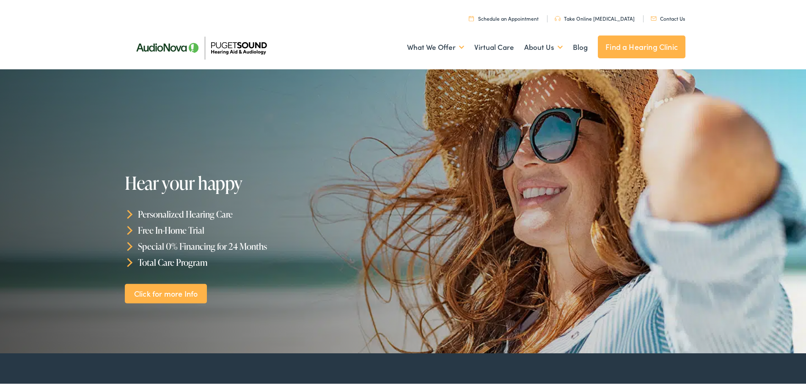
click at [800, 272] on div at bounding box center [403, 210] width 806 height 284
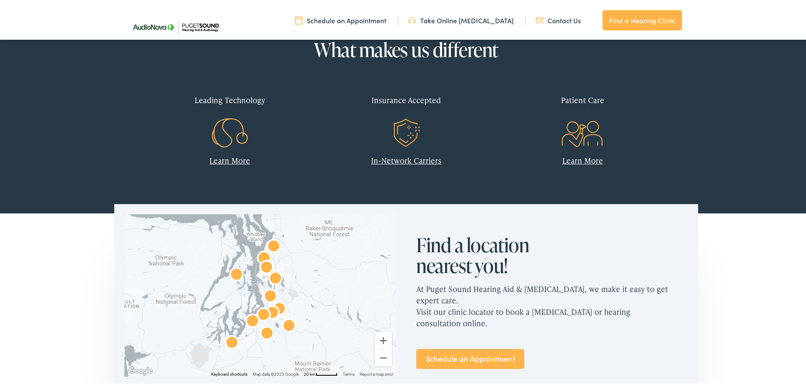
scroll to position [338, 0]
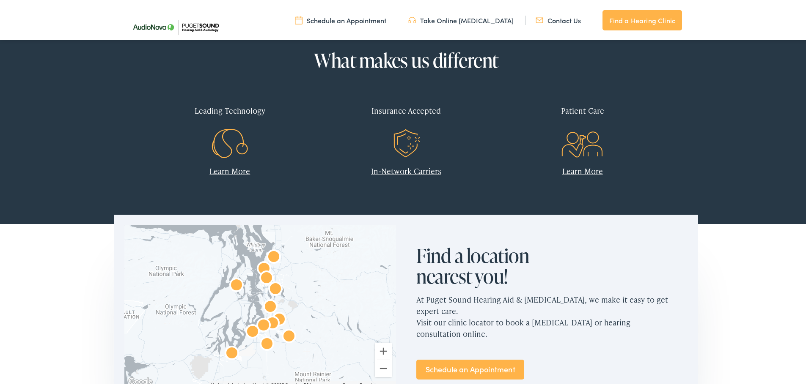
click at [387, 173] on link "In-Network Carriers" at bounding box center [406, 169] width 70 height 11
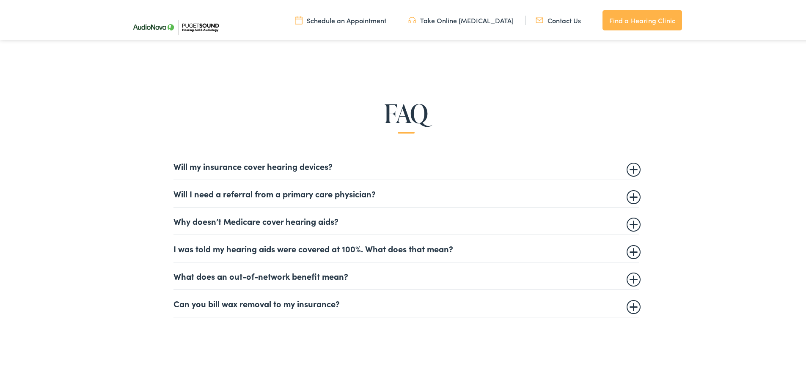
scroll to position [592, 0]
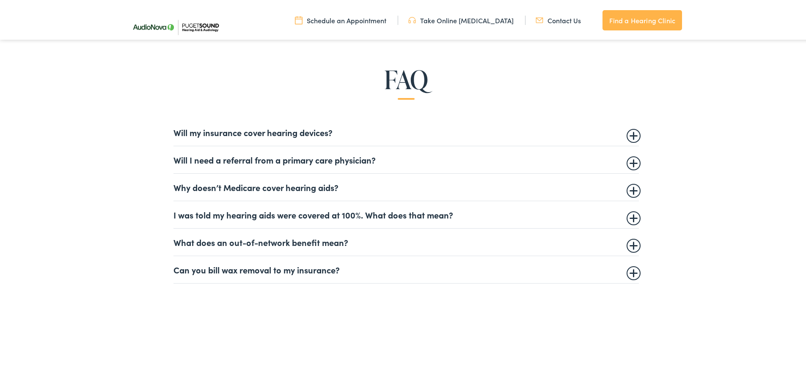
click at [417, 213] on summary "I was told my hearing aids were covered at 100%. What does that mean?" at bounding box center [405, 213] width 465 height 10
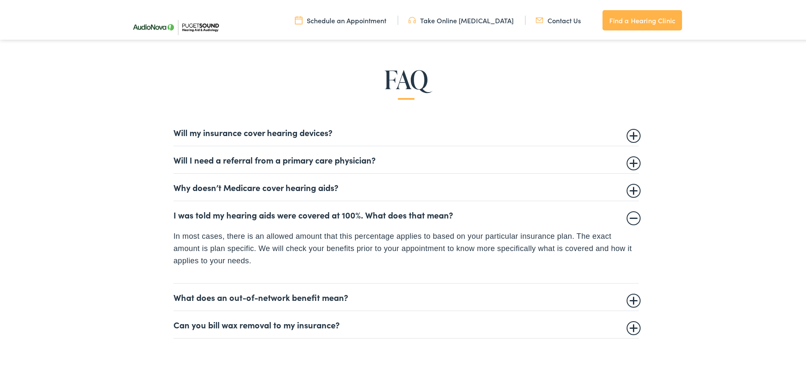
click at [371, 328] on details "Can you bill wax removal to my insurance? Audiologists and hearing care provide…" at bounding box center [405, 323] width 465 height 27
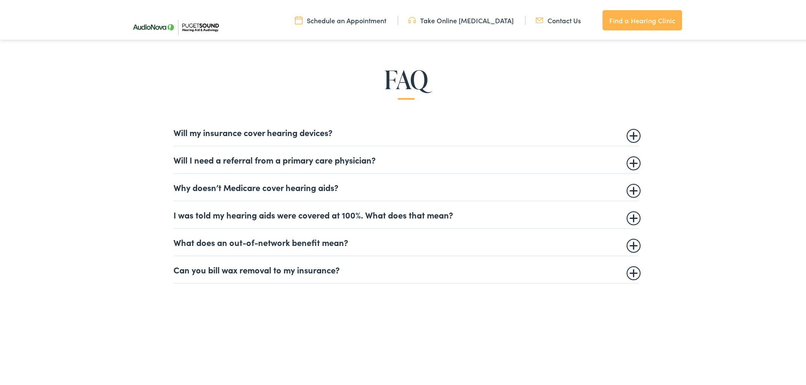
click at [341, 265] on summary "Can you bill wax removal to my insurance?" at bounding box center [405, 268] width 465 height 10
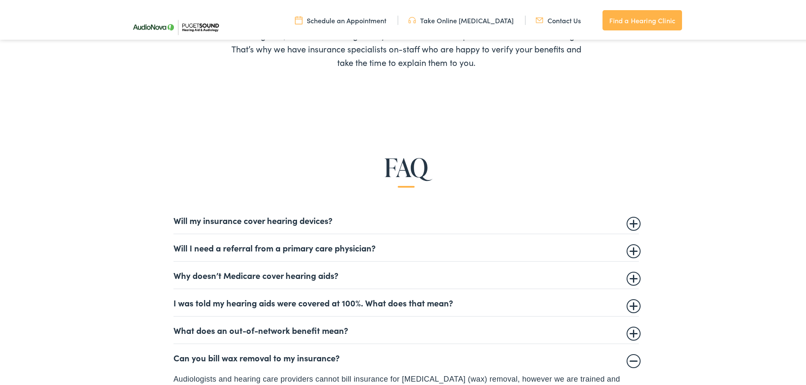
scroll to position [507, 0]
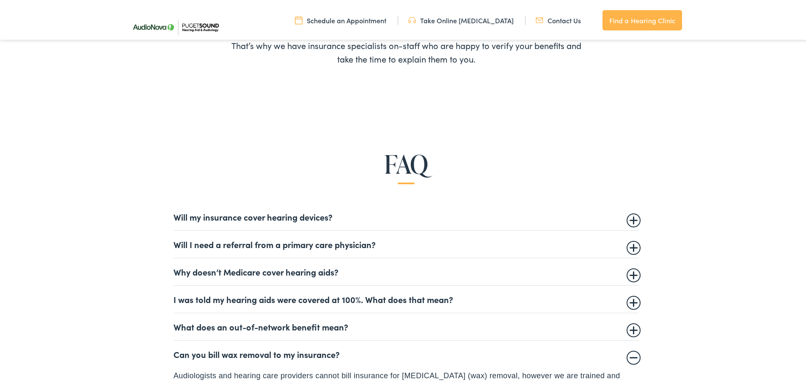
click at [342, 218] on summary "Will my insurance cover hearing devices?" at bounding box center [405, 215] width 465 height 10
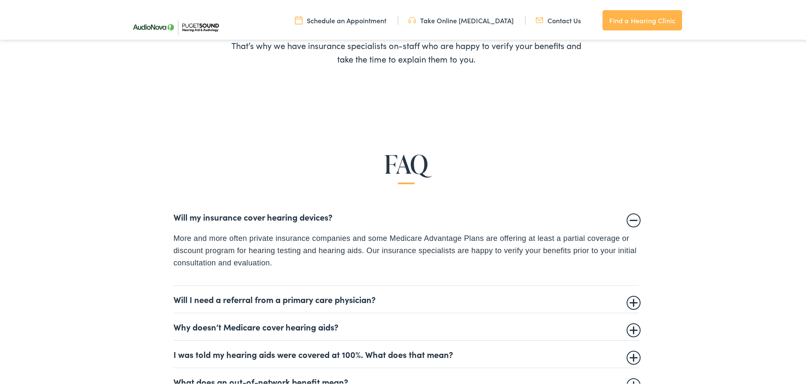
click at [203, 300] on summary "Will I need a referral from a primary care physician?" at bounding box center [405, 298] width 465 height 10
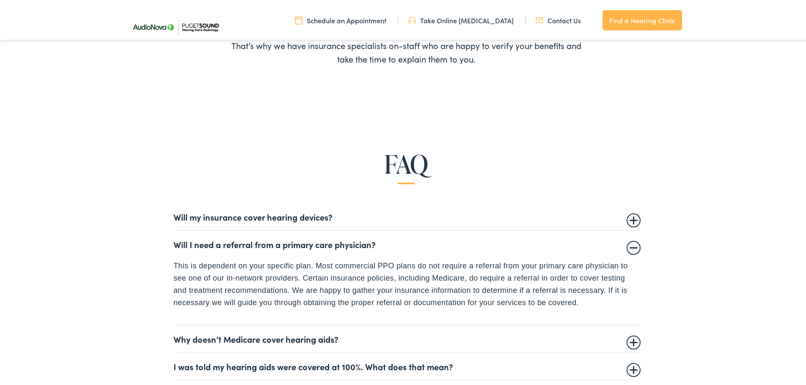
click at [231, 336] on summary "Why doesn’t Medicare cover hearing aids?" at bounding box center [405, 337] width 465 height 10
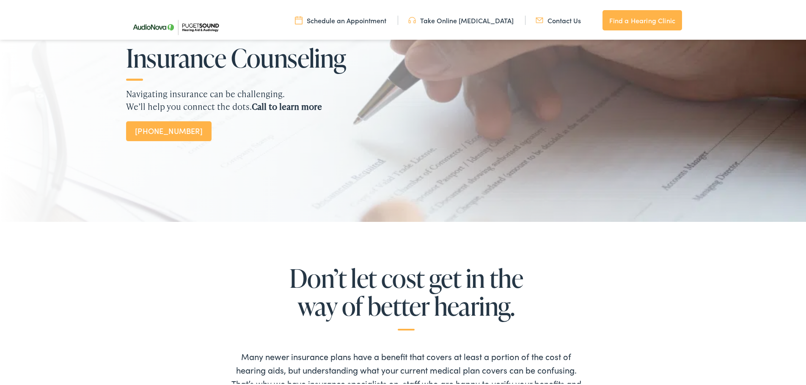
scroll to position [0, 0]
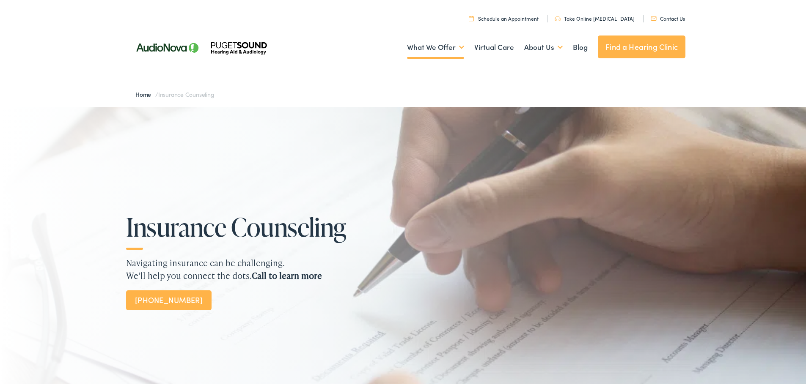
click at [522, 16] on link "Schedule an Appointment" at bounding box center [504, 16] width 70 height 7
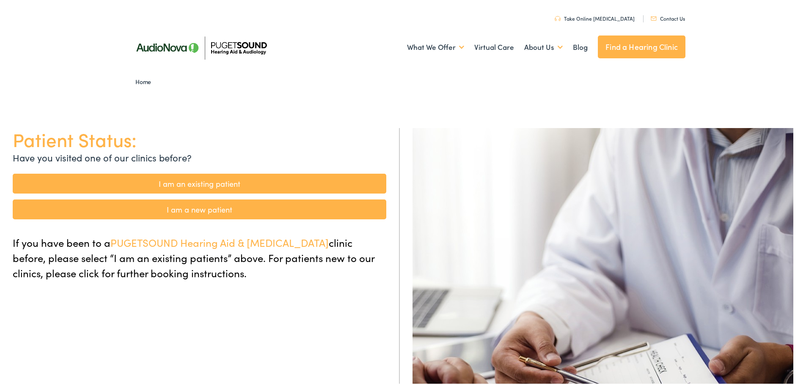
click at [285, 209] on link "I am a new patient" at bounding box center [199, 208] width 373 height 20
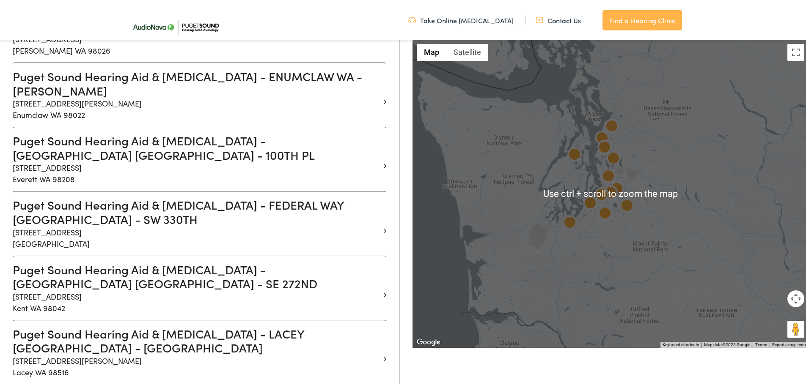
scroll to position [465, 0]
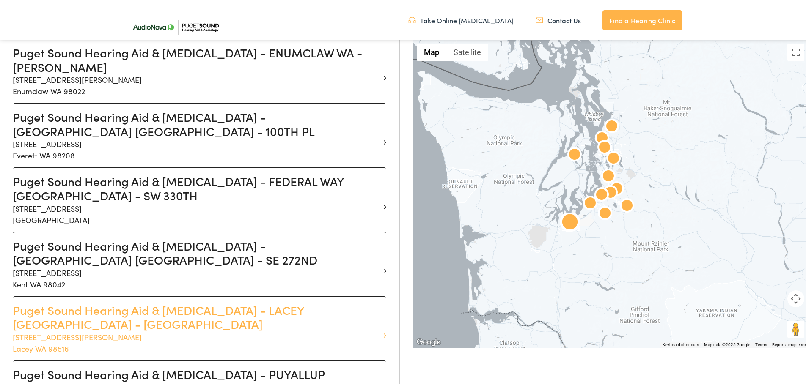
click at [209, 301] on h3 "Puget Sound Hearing Aid & Audiology - LACEY WA - TALLON" at bounding box center [196, 315] width 367 height 28
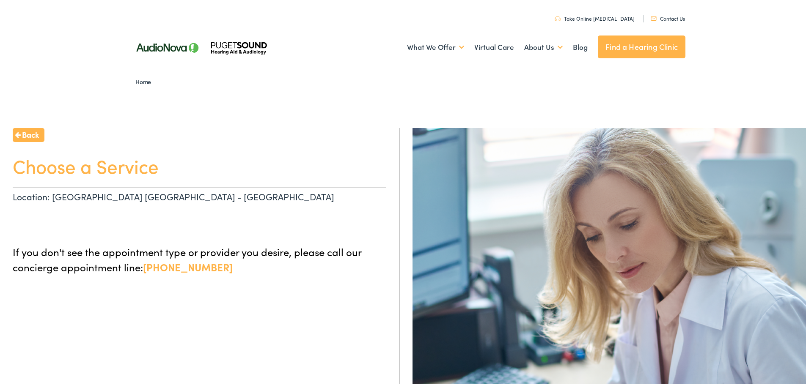
click at [118, 196] on p "Location: LACEY WA - TALLON" at bounding box center [199, 195] width 373 height 19
click at [27, 198] on p "Location: LACEY WA - TALLON" at bounding box center [199, 195] width 373 height 19
click at [363, 188] on p "Location: LACEY WA - TALLON" at bounding box center [199, 195] width 373 height 19
click at [32, 130] on span "Back" at bounding box center [30, 132] width 17 height 11
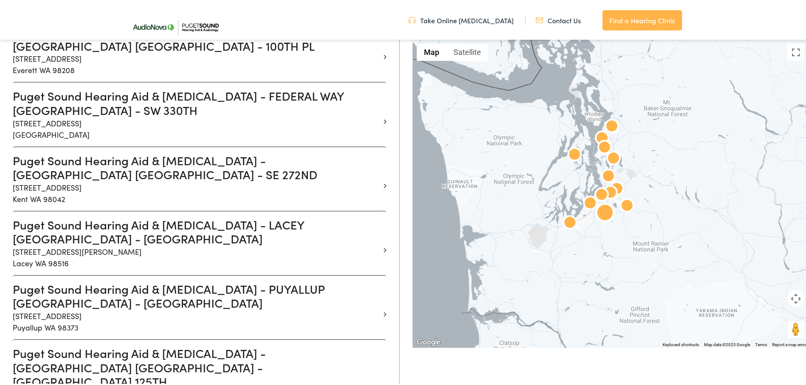
scroll to position [550, 0]
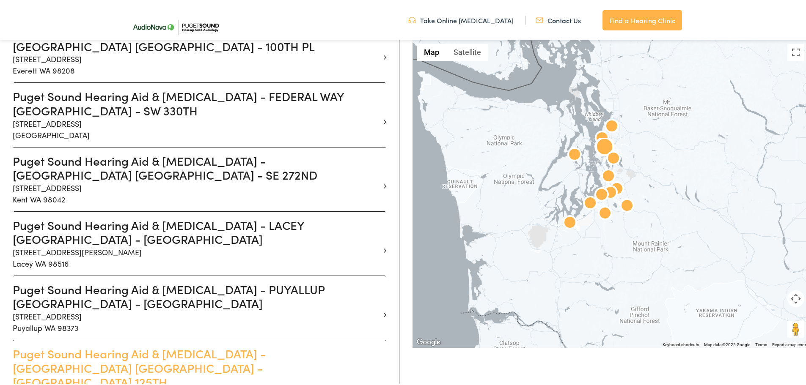
click at [158, 345] on h3 "Puget Sound Hearing Aid & Audiology - SEATTLE WA - NE 125TH" at bounding box center [196, 366] width 367 height 43
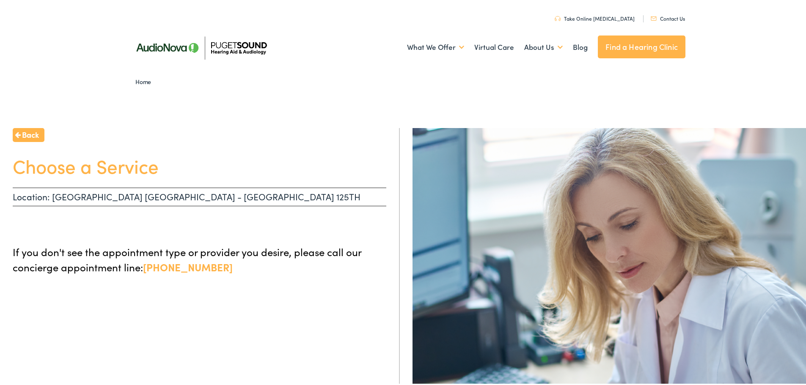
click at [156, 195] on p "Location: SEATTLE WA - NE 125TH" at bounding box center [199, 195] width 373 height 19
click at [120, 197] on p "Location: SEATTLE WA - NE 125TH" at bounding box center [199, 195] width 373 height 19
click at [118, 167] on h1 "Choose a Service" at bounding box center [199, 164] width 373 height 22
click at [36, 132] on span "Back" at bounding box center [30, 132] width 17 height 11
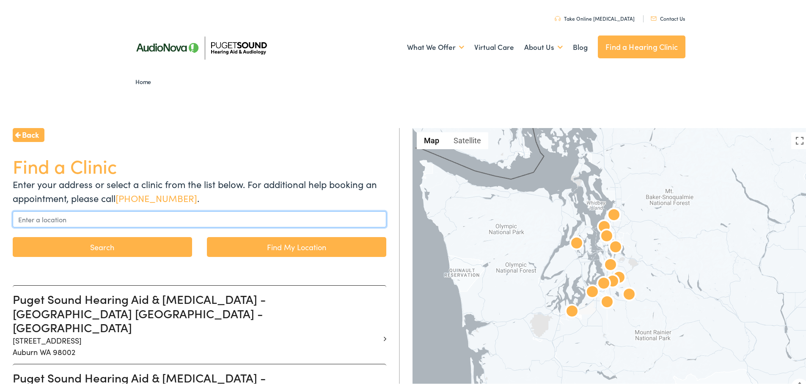
click at [198, 223] on input "text" at bounding box center [199, 218] width 373 height 16
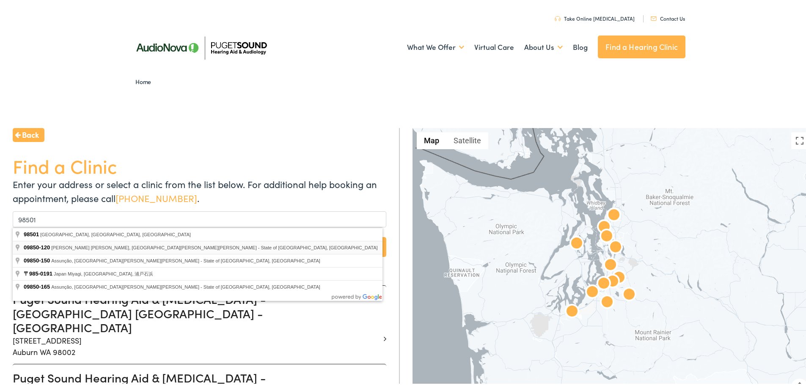
type input "Rua Luigi Giuseppe Ercolin - Assunção, São Bernardo do Campo - State of São Pau…"
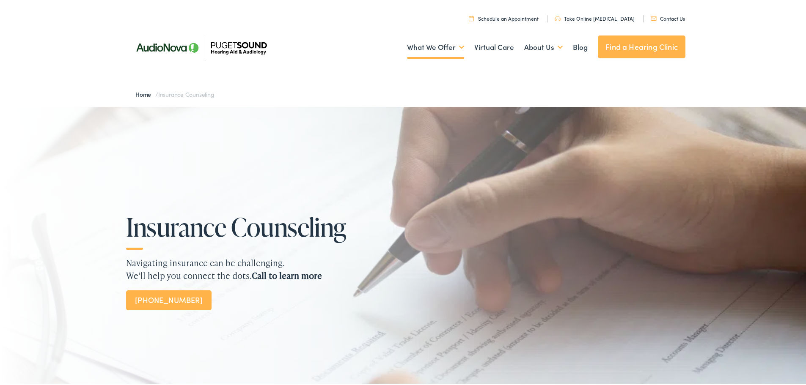
click at [537, 21] on ul "Schedule an Appointment Take Online [MEDICAL_DATA] Contact Us Find a Hearing Cl…" at bounding box center [409, 15] width 564 height 11
click at [515, 16] on link "Schedule an Appointment" at bounding box center [504, 16] width 70 height 7
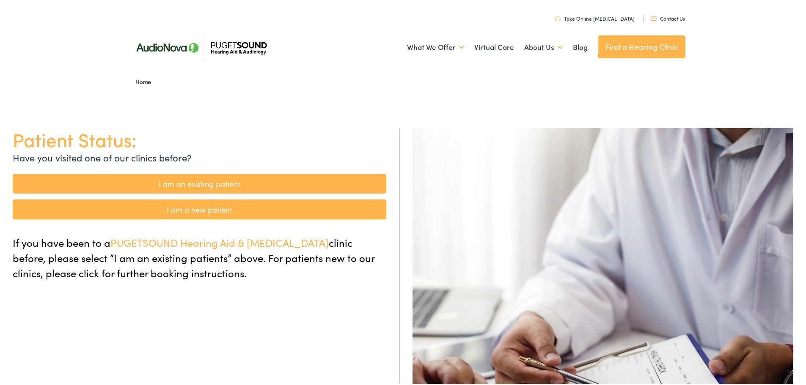
click at [286, 184] on link "I am an existing patient" at bounding box center [199, 182] width 373 height 20
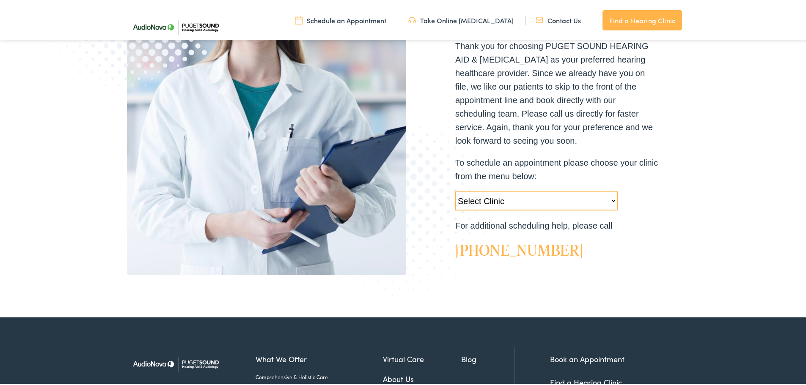
click at [488, 201] on select "Select Clinic Tukwila-WA-AudioNova 14900 Interurban Ave S #185 Tacoma-WA-AudioN…" at bounding box center [536, 199] width 162 height 19
select select "https://pshearing.alpacaaudiology.com/locations/lacey-wa/"
click at [455, 190] on select "Select Clinic Tukwila-WA-AudioNova 14900 Interurban Ave S #185 Tacoma-WA-AudioN…" at bounding box center [536, 199] width 162 height 19
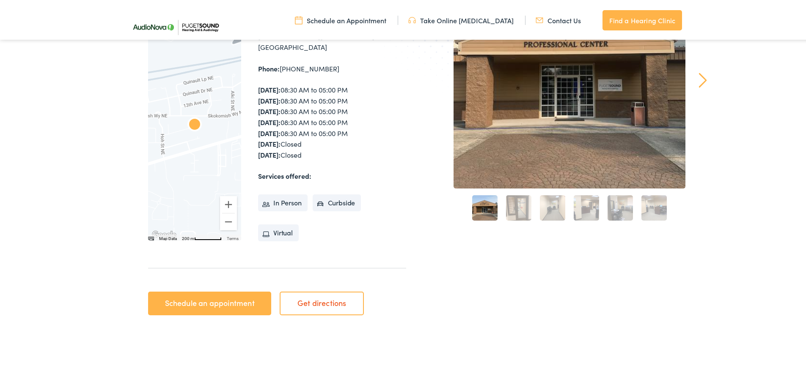
scroll to position [169, 0]
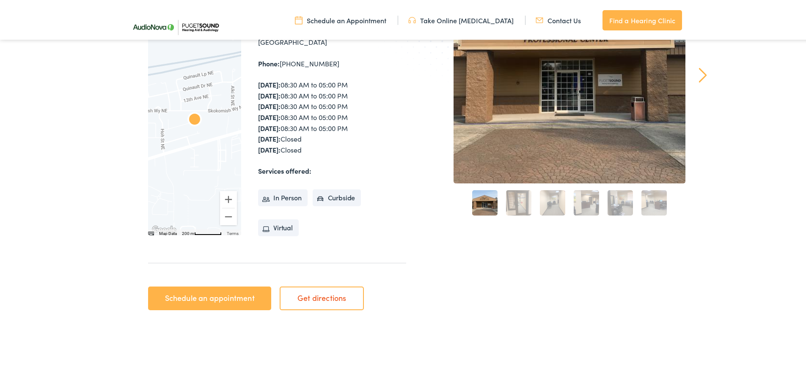
click at [247, 296] on link "Schedule an appointment" at bounding box center [209, 297] width 123 height 24
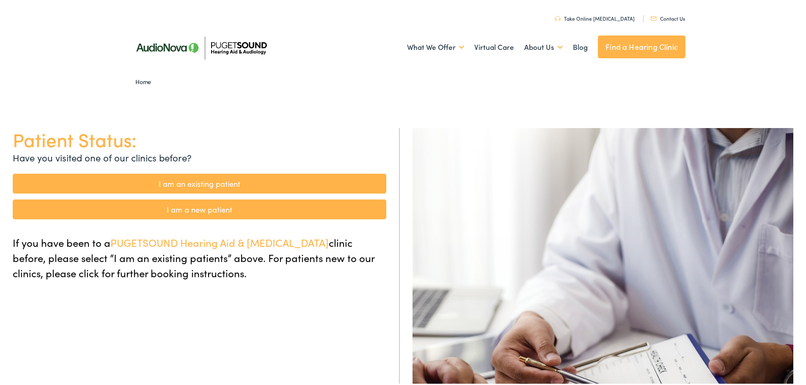
click at [244, 210] on link "I am a new patient" at bounding box center [199, 208] width 373 height 20
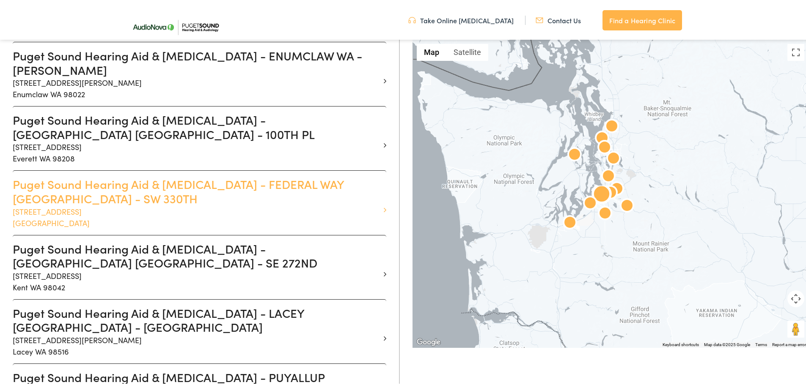
scroll to position [464, 0]
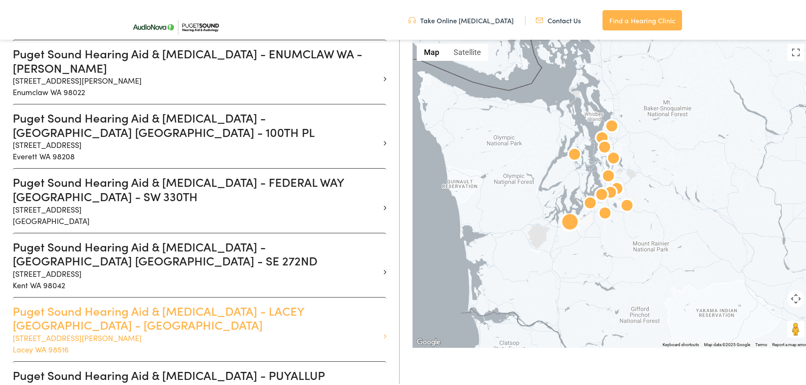
click at [150, 302] on h3 "Puget Sound Hearing Aid & Audiology - LACEY WA - TALLON" at bounding box center [196, 316] width 367 height 28
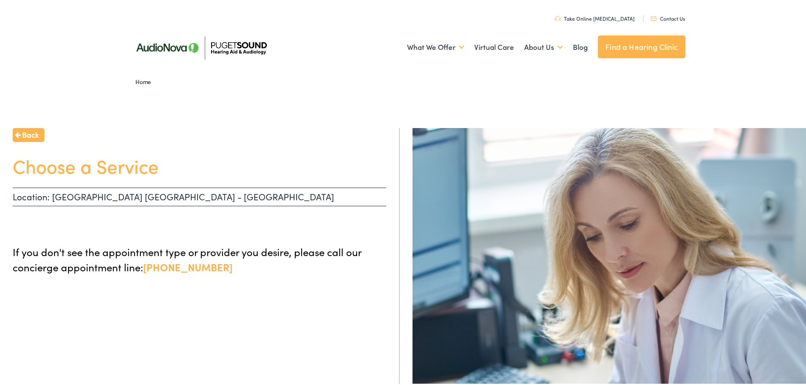
click at [132, 196] on p "Location: LACEY WA - TALLON" at bounding box center [199, 195] width 373 height 19
drag, startPoint x: 220, startPoint y: 267, endPoint x: 144, endPoint y: 272, distance: 76.3
click at [144, 272] on p "If you don't see the appointment type or provider you desire, please call our c…" at bounding box center [199, 258] width 373 height 30
copy link "855-720-0767"
